Goal: Information Seeking & Learning: Learn about a topic

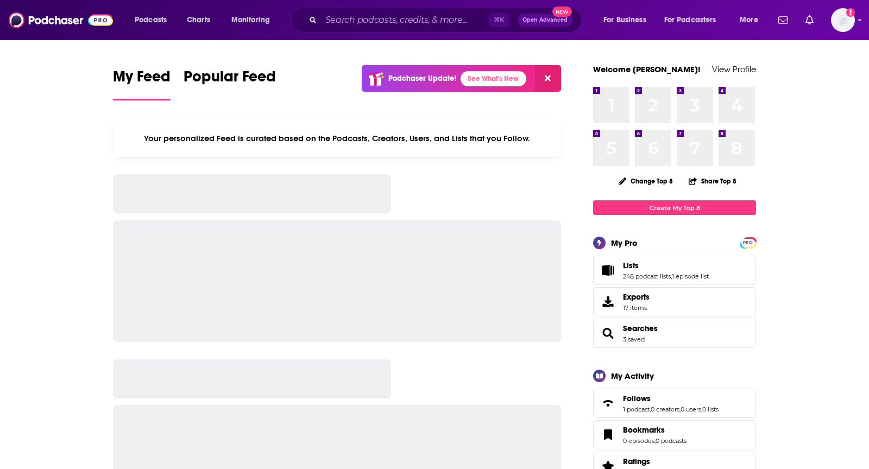
click at [392, 10] on div "⌘ K Open Advanced New" at bounding box center [436, 20] width 291 height 25
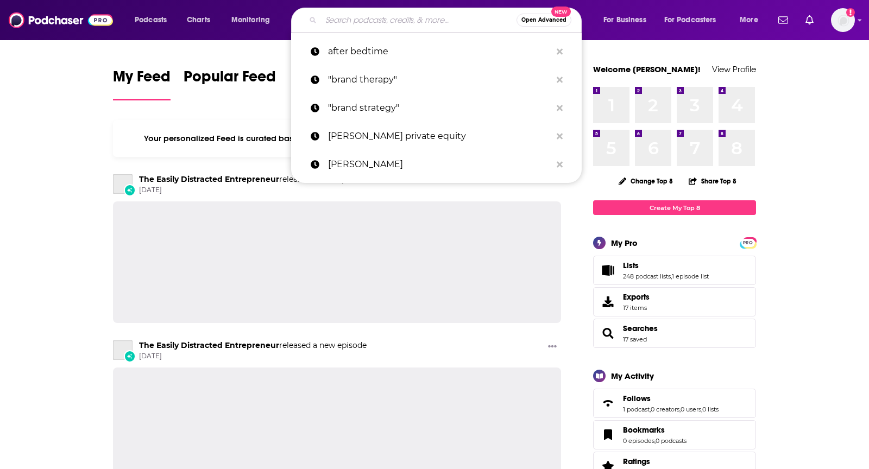
click at [389, 18] on input "Search podcasts, credits, & more..." at bounding box center [419, 19] width 196 height 17
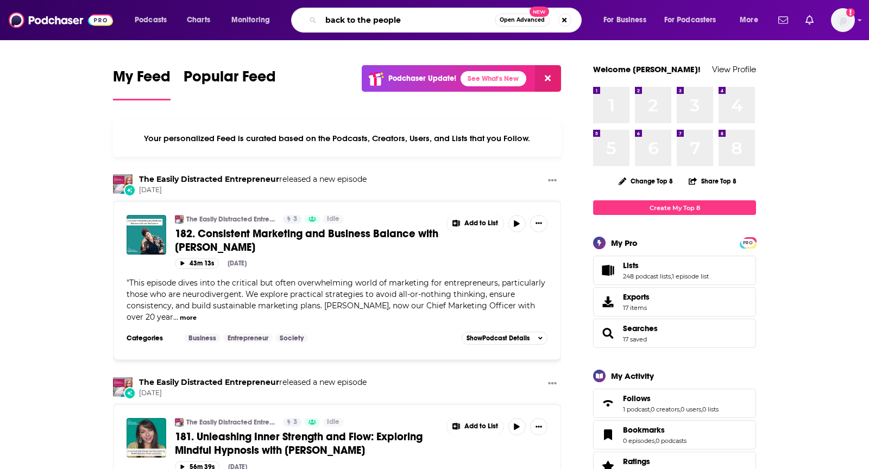
type input "back to the people"
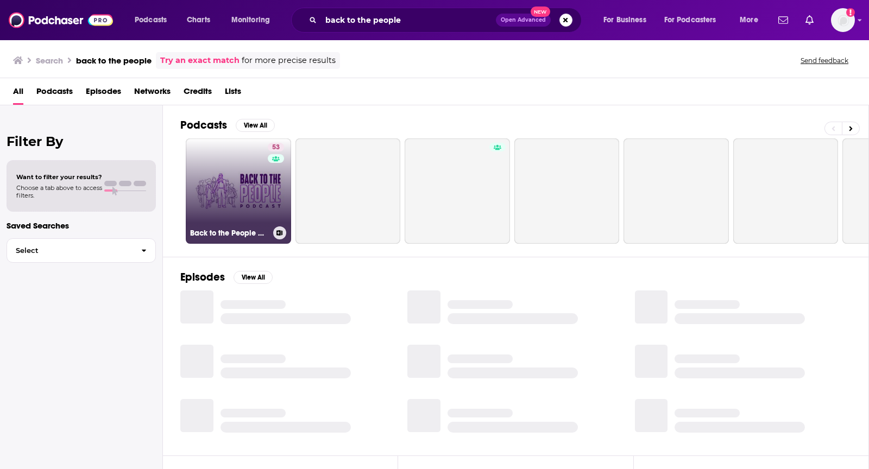
click at [264, 199] on link "53 Back to the People with [PERSON_NAME]" at bounding box center [238, 191] width 105 height 105
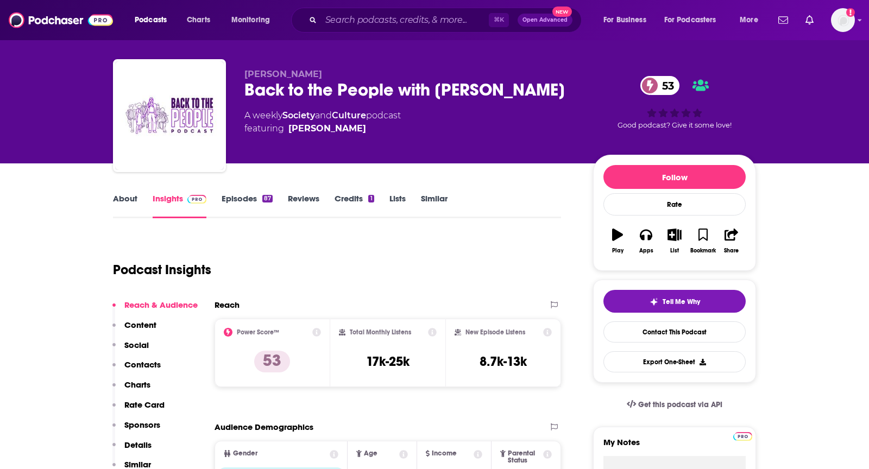
scroll to position [17, 0]
